Goal: Transaction & Acquisition: Purchase product/service

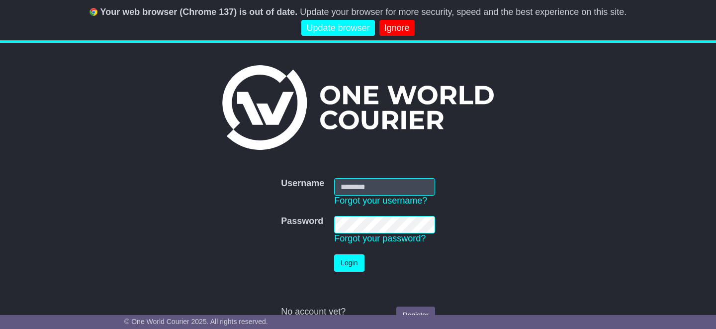
type input "**********"
click at [402, 25] on link "Ignore" at bounding box center [397, 28] width 35 height 16
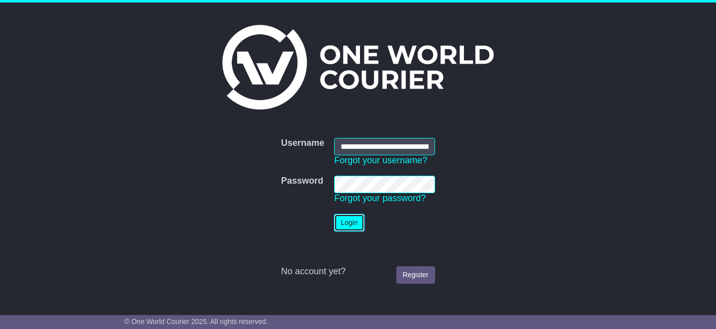
click at [348, 221] on button "Login" at bounding box center [349, 222] width 30 height 17
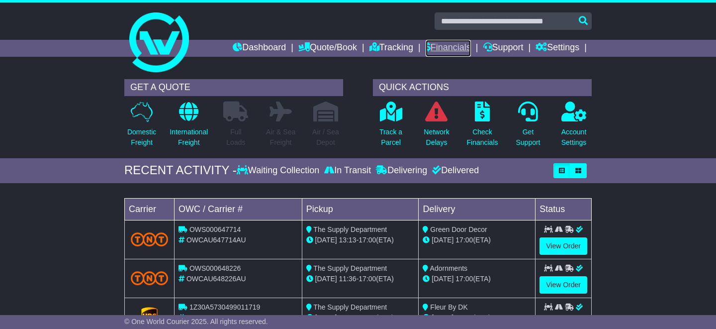
click at [435, 46] on link "Financials" at bounding box center [448, 48] width 45 height 17
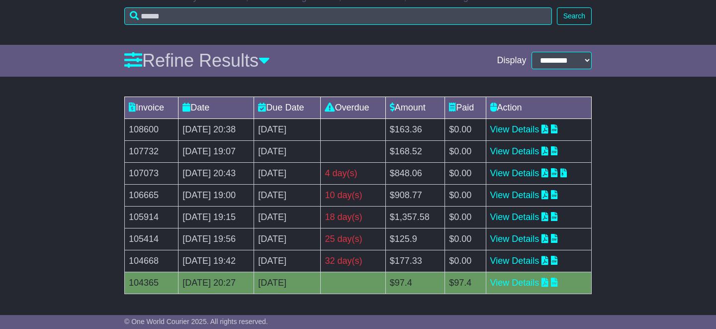
scroll to position [110, 0]
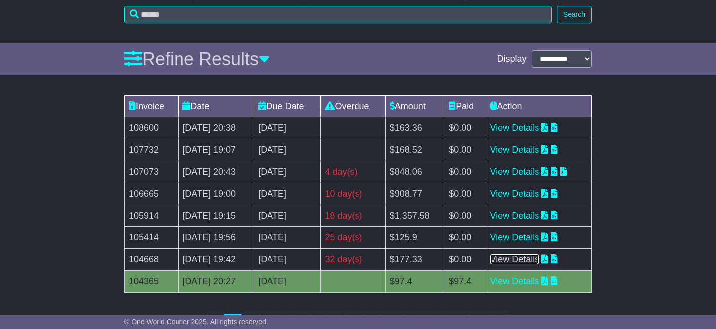
click at [529, 258] on link "View Details" at bounding box center [514, 259] width 49 height 10
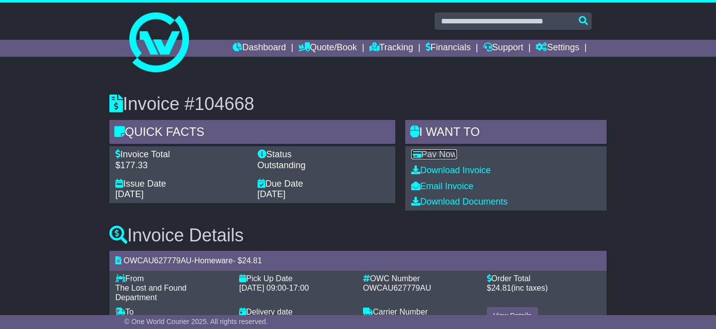
click at [447, 153] on link "Pay Now" at bounding box center [434, 154] width 46 height 10
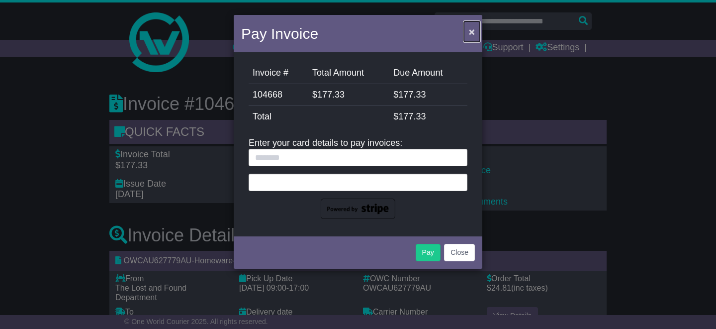
click at [470, 34] on span "×" at bounding box center [472, 31] width 6 height 11
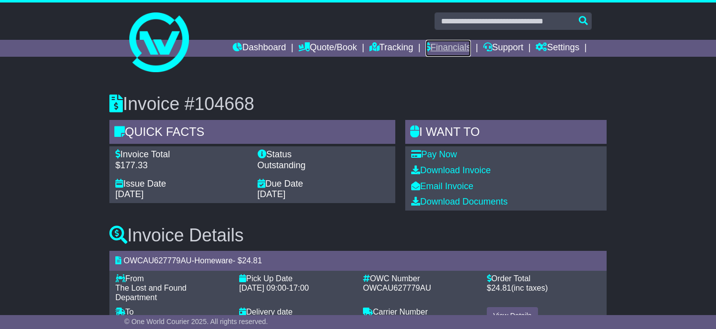
click at [454, 48] on link "Financials" at bounding box center [448, 48] width 45 height 17
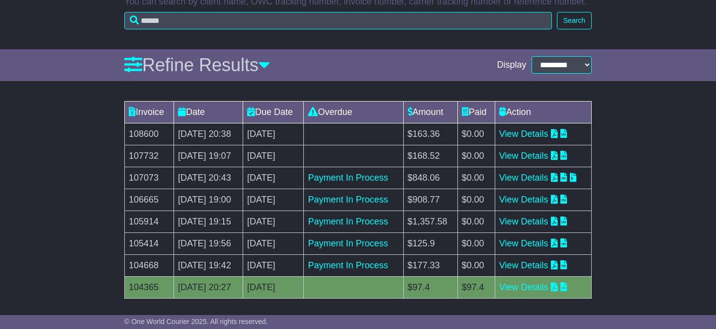
scroll to position [152, 0]
